Goal: Information Seeking & Learning: Learn about a topic

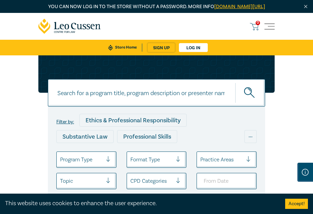
scroll to position [136, 0]
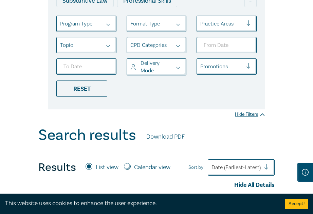
click at [102, 28] on div at bounding box center [81, 23] width 42 height 9
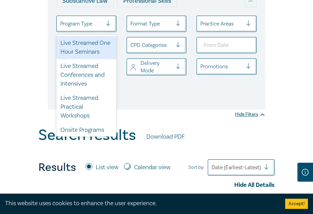
click at [75, 59] on div "Live Streamed One Hour Seminars" at bounding box center [86, 47] width 60 height 23
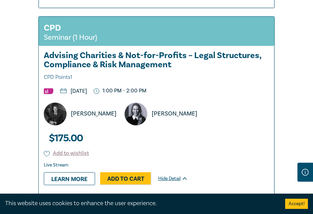
scroll to position [680, 0]
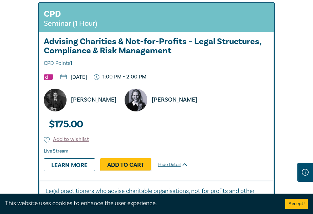
click at [210, 109] on div "[PERSON_NAME] [PERSON_NAME]" at bounding box center [159, 100] width 239 height 23
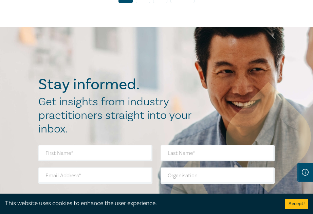
scroll to position [5845, 0]
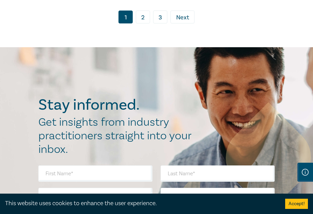
drag, startPoint x: 142, startPoint y: 54, endPoint x: 133, endPoint y: 56, distance: 9.7
click at [142, 23] on link "2" at bounding box center [143, 17] width 14 height 13
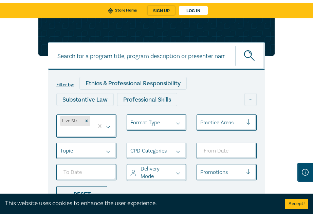
scroll to position [68, 0]
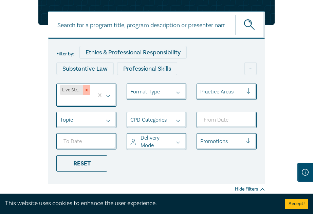
click at [88, 92] on icon "Remove Live Streamed One Hour Seminars" at bounding box center [86, 90] width 5 height 5
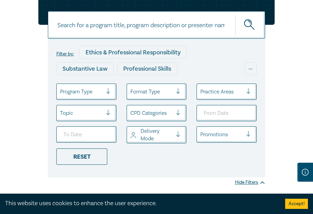
click at [86, 96] on div at bounding box center [81, 91] width 42 height 9
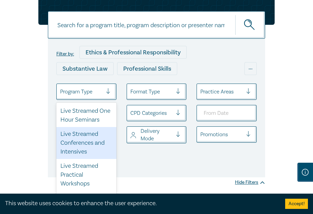
click at [84, 159] on div "Live Streamed Conferences and Intensives" at bounding box center [86, 143] width 60 height 32
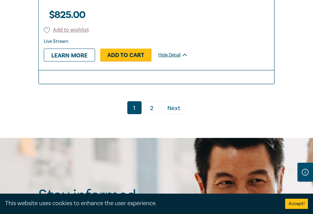
scroll to position [2888, 0]
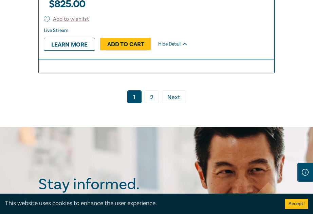
click at [148, 92] on link "2" at bounding box center [152, 96] width 14 height 13
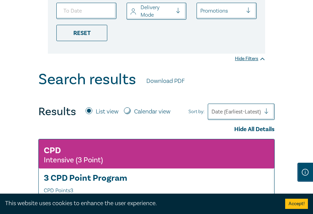
scroll to position [29, 0]
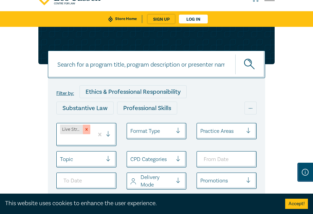
click at [86, 131] on icon "Remove Live Streamed Conferences and Intensives" at bounding box center [86, 129] width 2 height 2
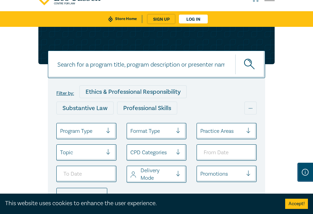
click at [87, 136] on div at bounding box center [81, 131] width 42 height 9
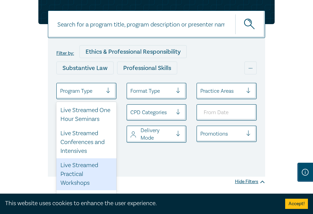
scroll to position [34, 0]
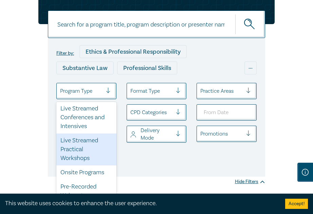
click at [82, 161] on div "Live Streamed Practical Workshops" at bounding box center [86, 150] width 60 height 32
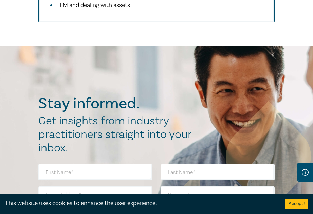
scroll to position [3875, 0]
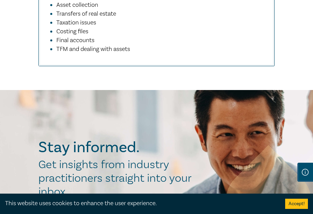
click at [126, 27] on li "Taxation issues" at bounding box center [158, 22] width 205 height 9
